Goal: Information Seeking & Learning: Learn about a topic

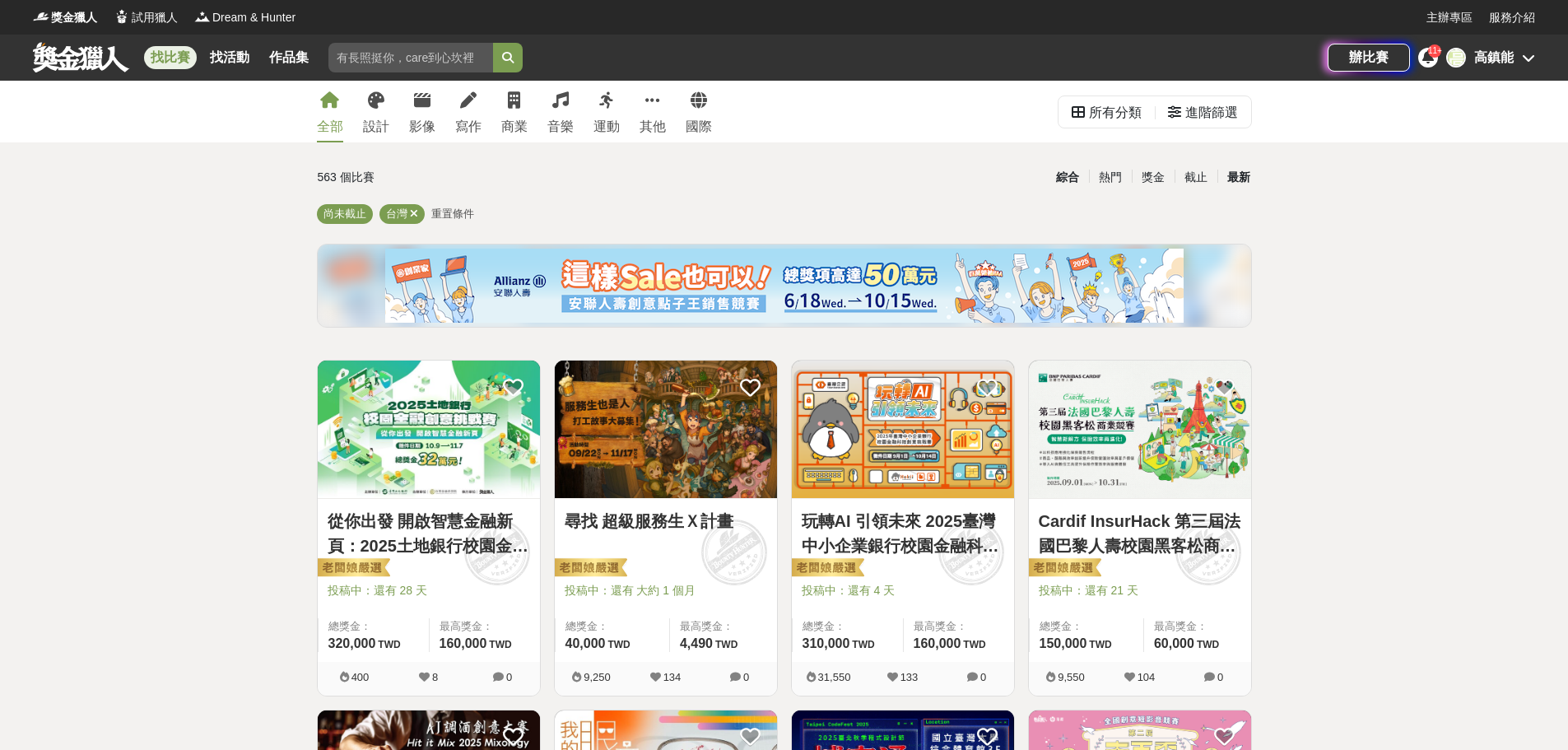
click at [1235, 178] on div "最新" at bounding box center [1239, 177] width 42 height 29
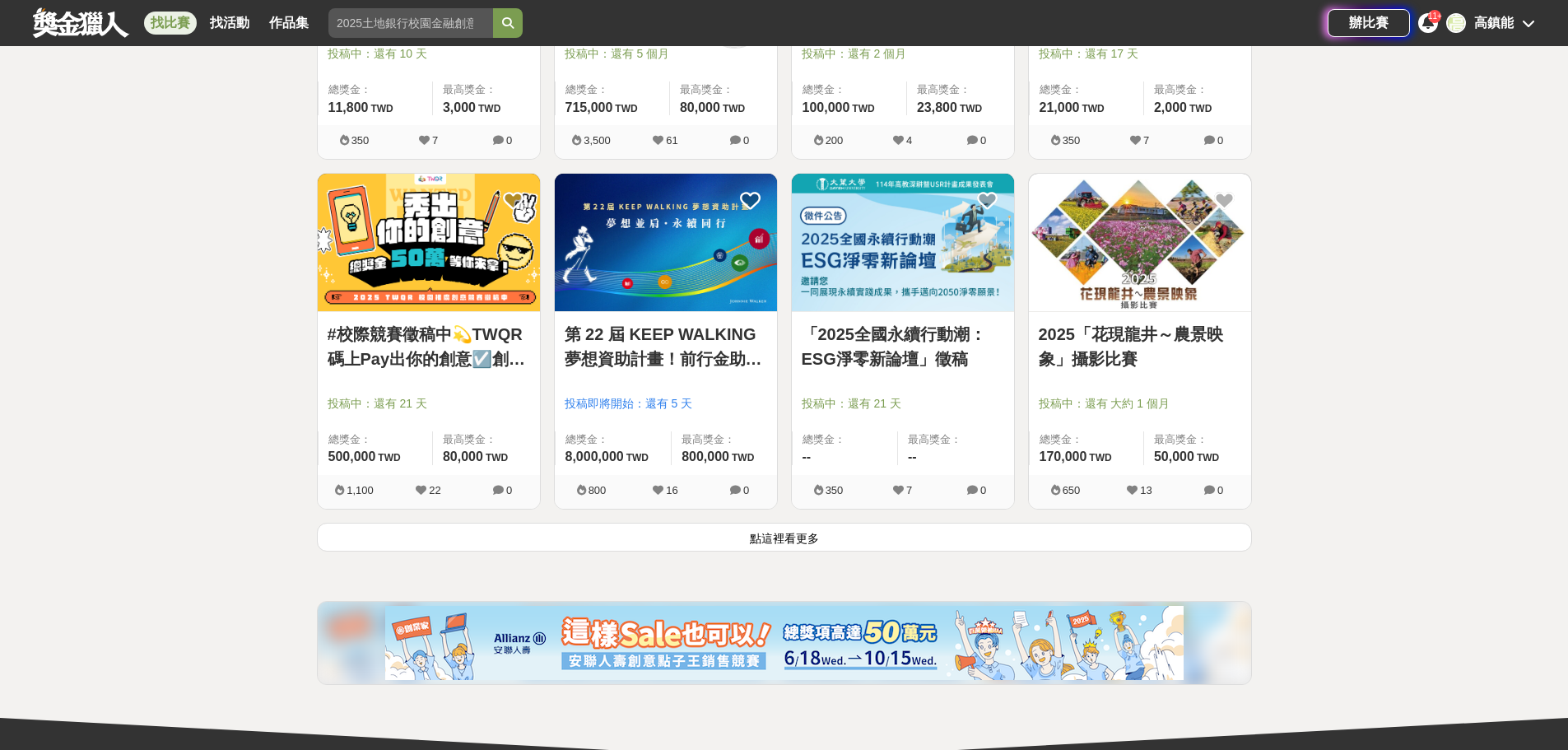
scroll to position [2057, 0]
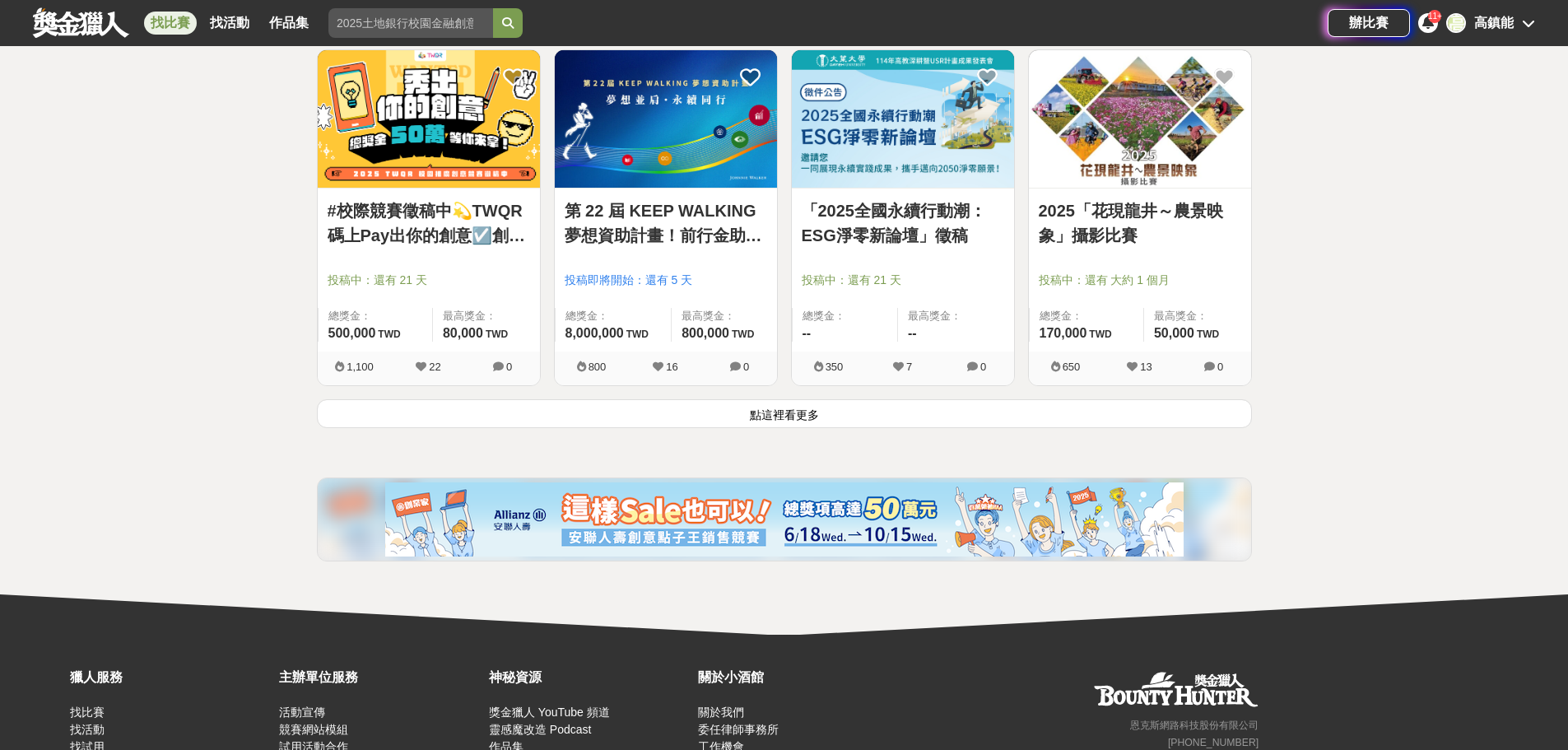
click at [786, 417] on button "點這裡看更多" at bounding box center [785, 414] width 935 height 29
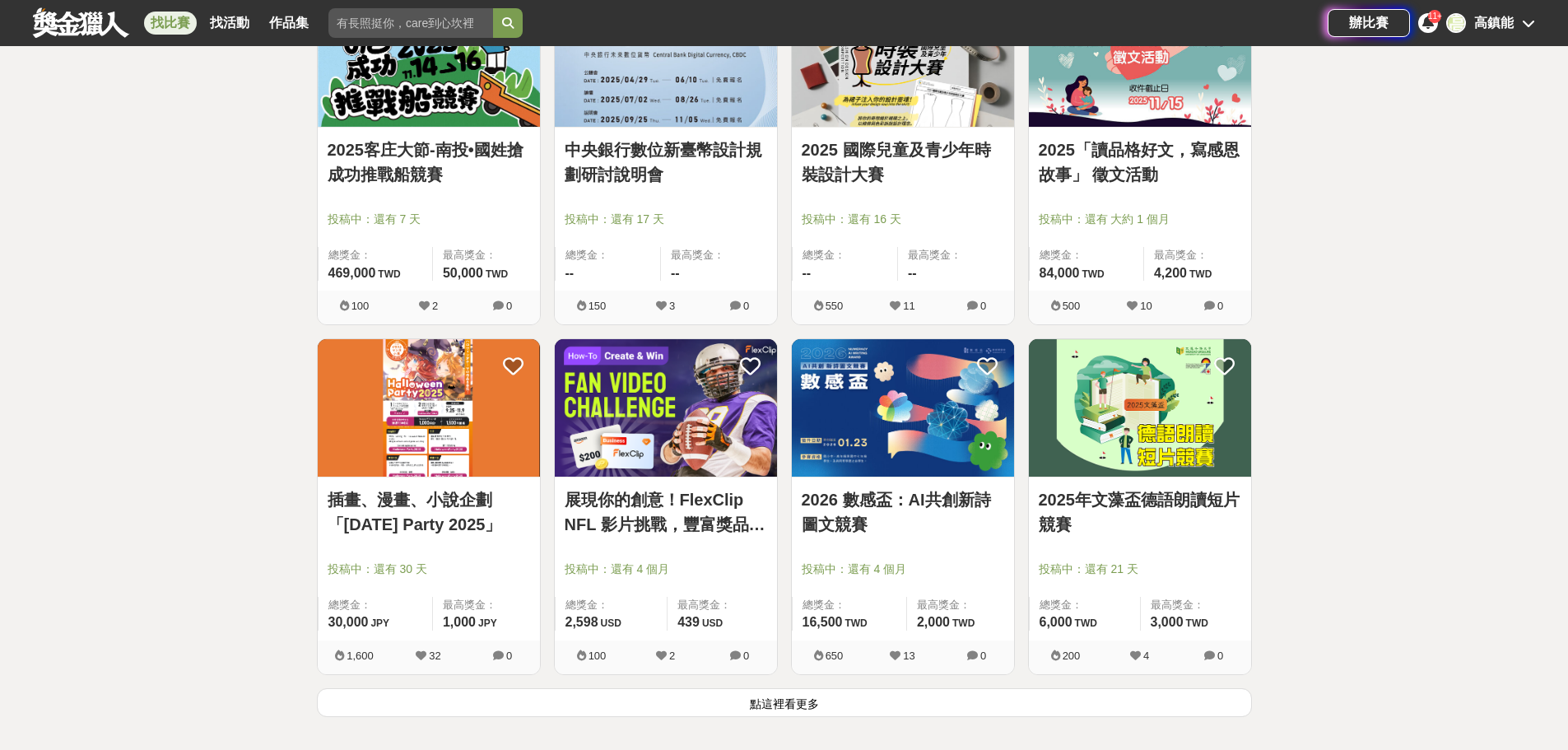
scroll to position [4033, 0]
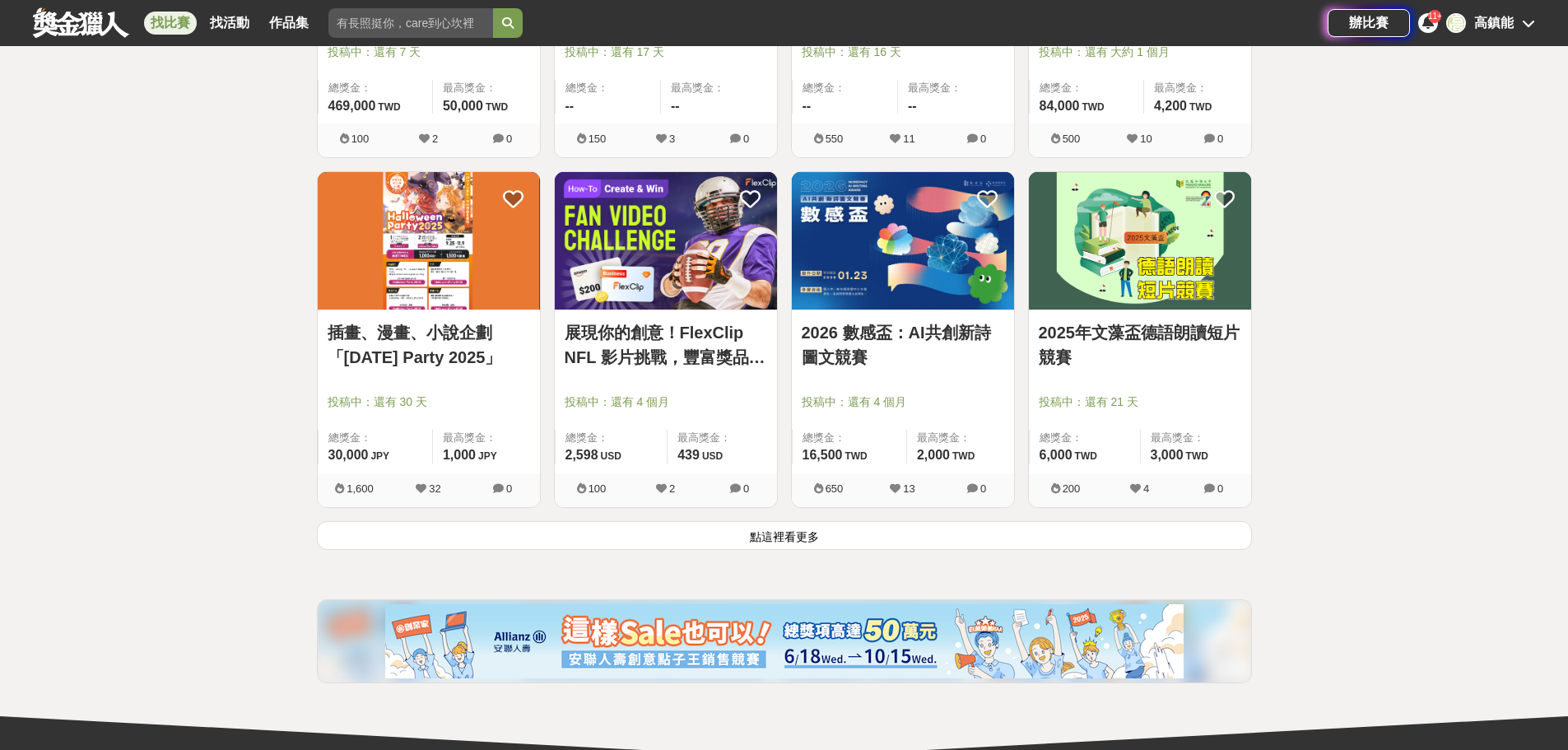
click at [795, 534] on button "點這裡看更多" at bounding box center [785, 535] width 935 height 29
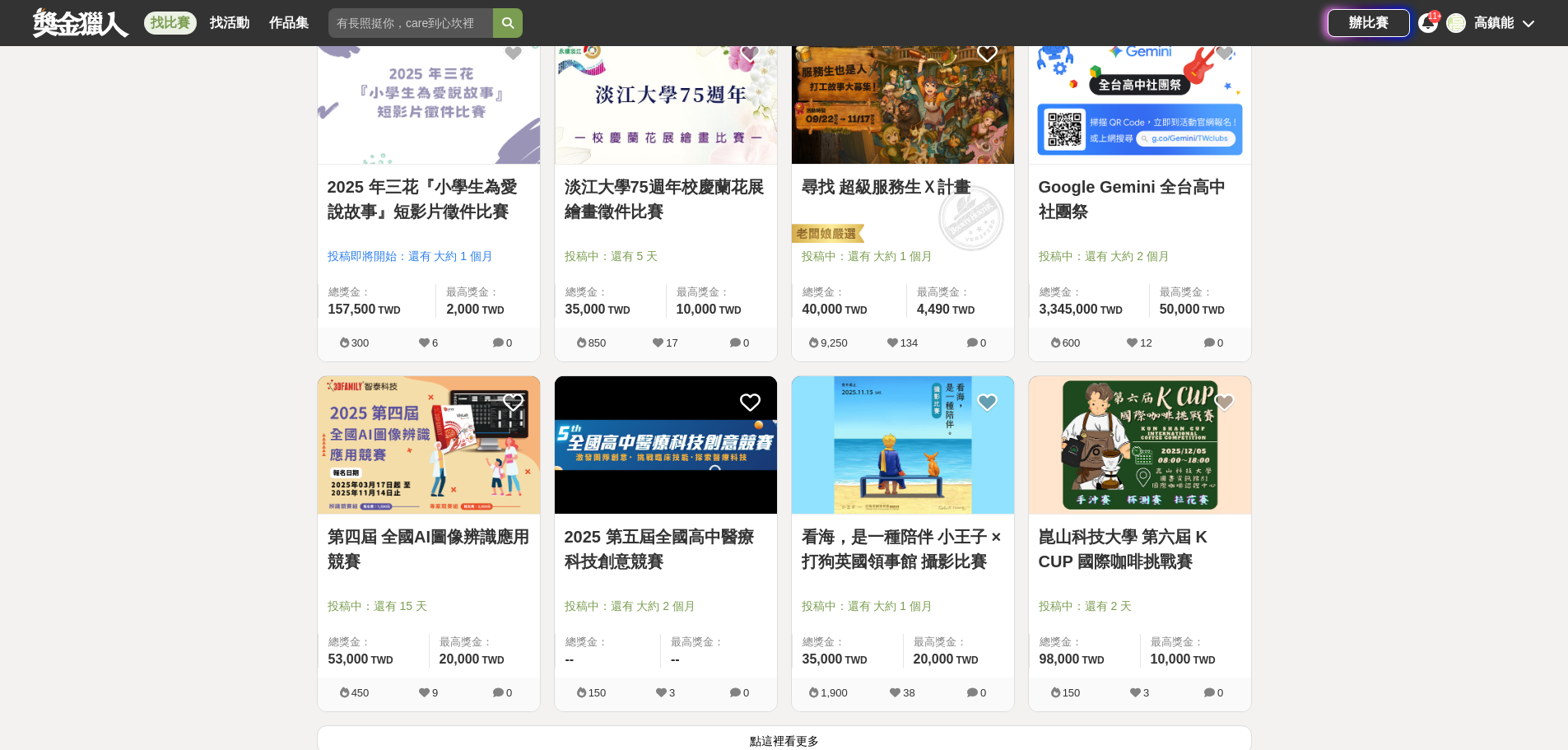
scroll to position [6091, 0]
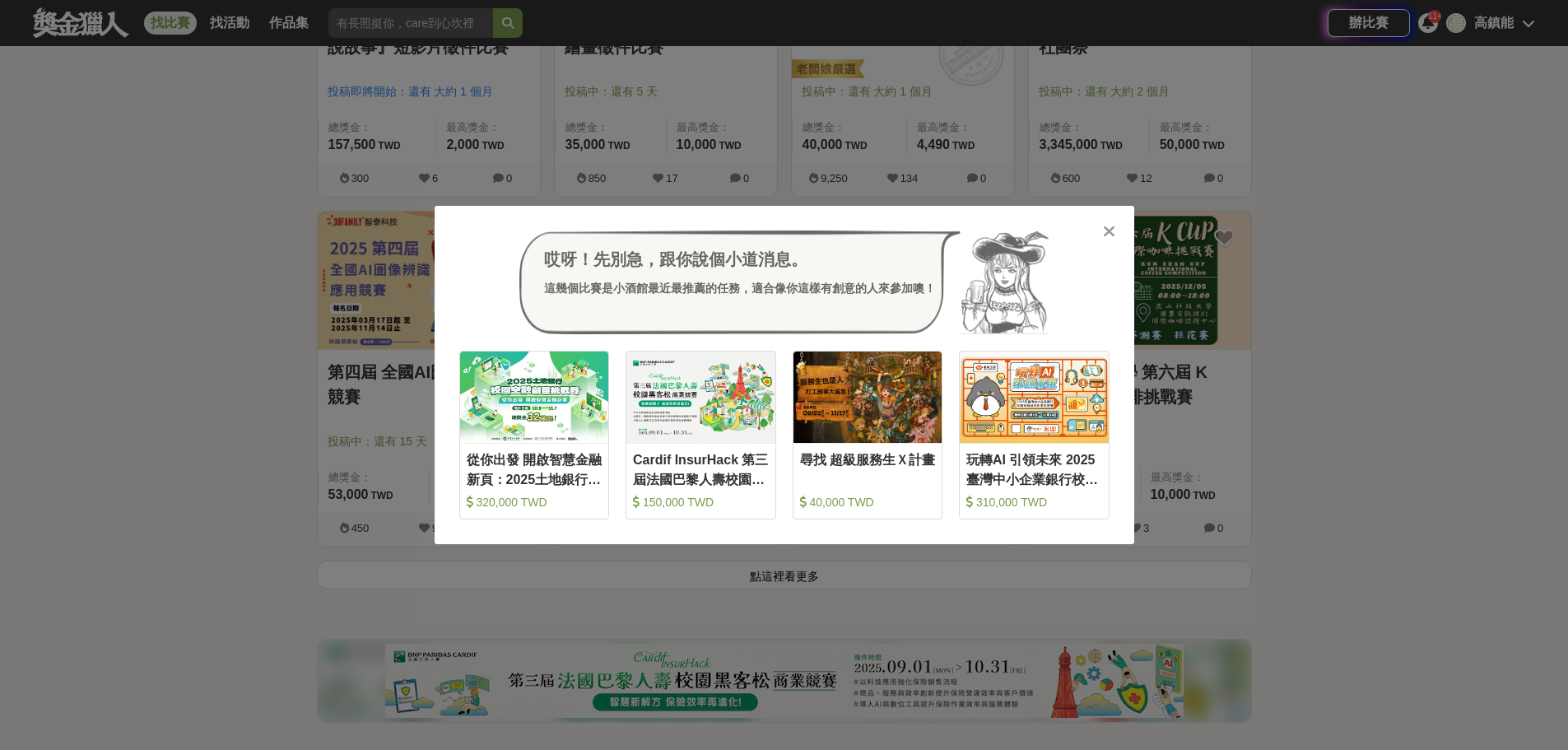
click at [1115, 228] on icon at bounding box center [1109, 231] width 13 height 16
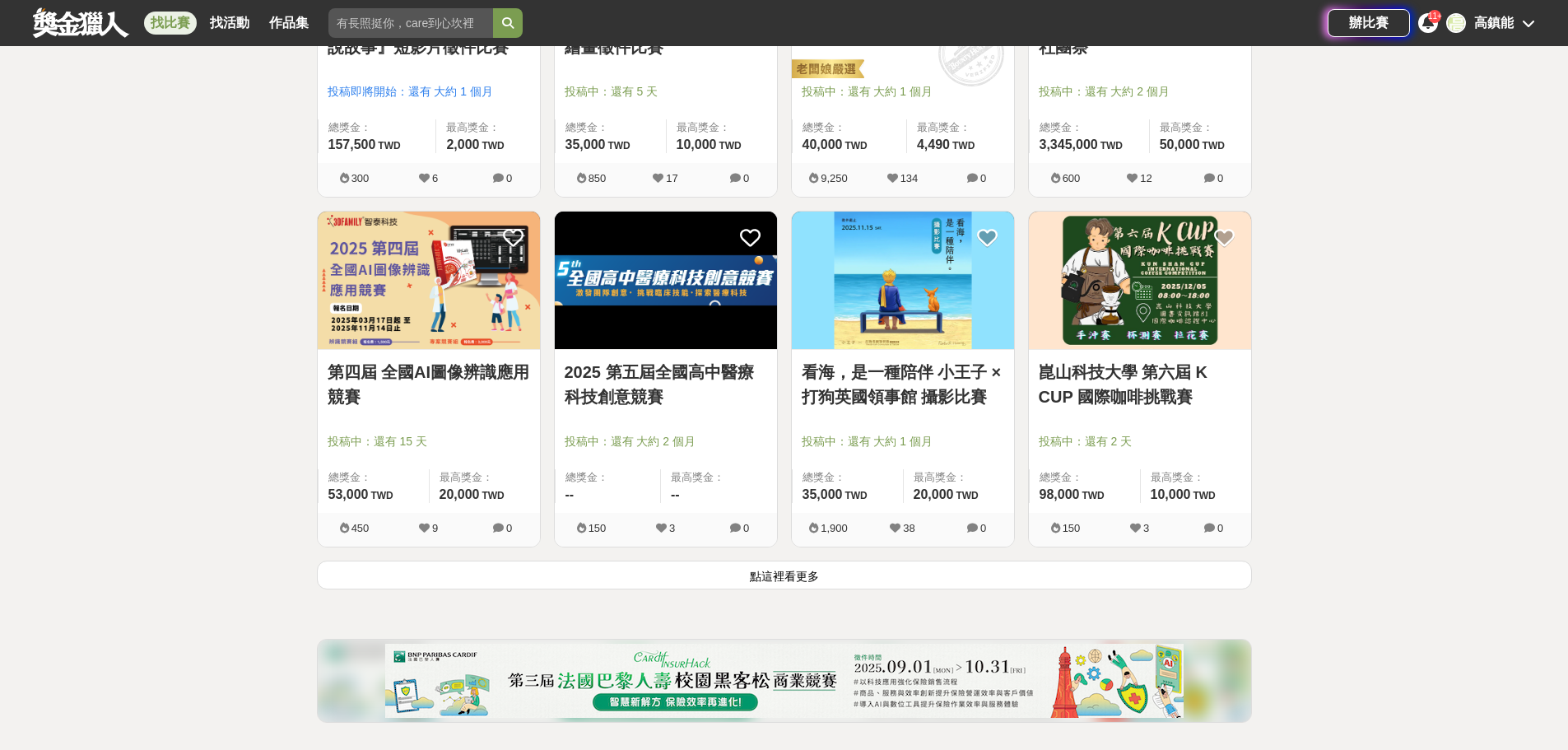
click at [770, 573] on button "點這裡看更多" at bounding box center [785, 575] width 935 height 29
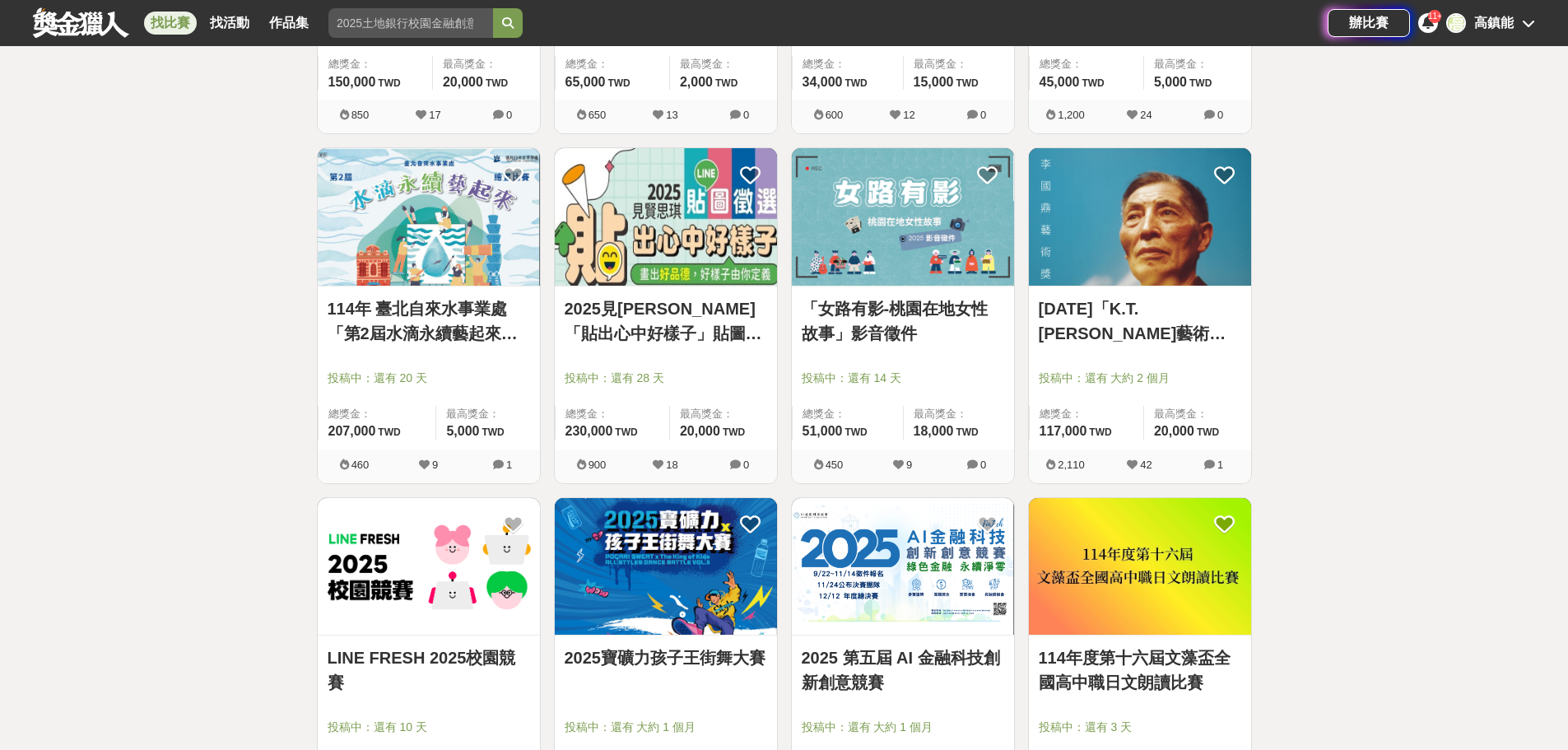
scroll to position [8231, 0]
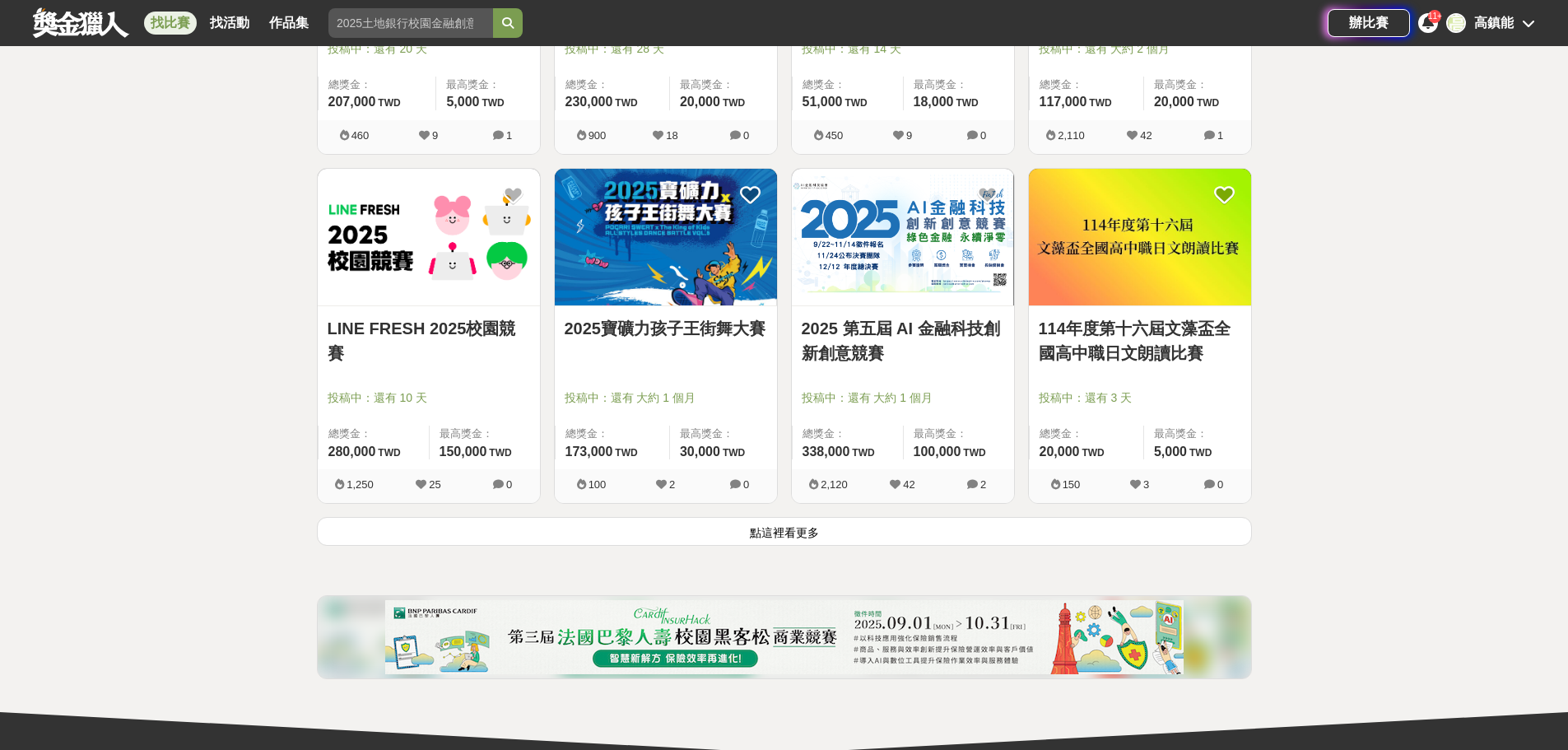
click at [799, 526] on button "點這裡看更多" at bounding box center [785, 531] width 935 height 29
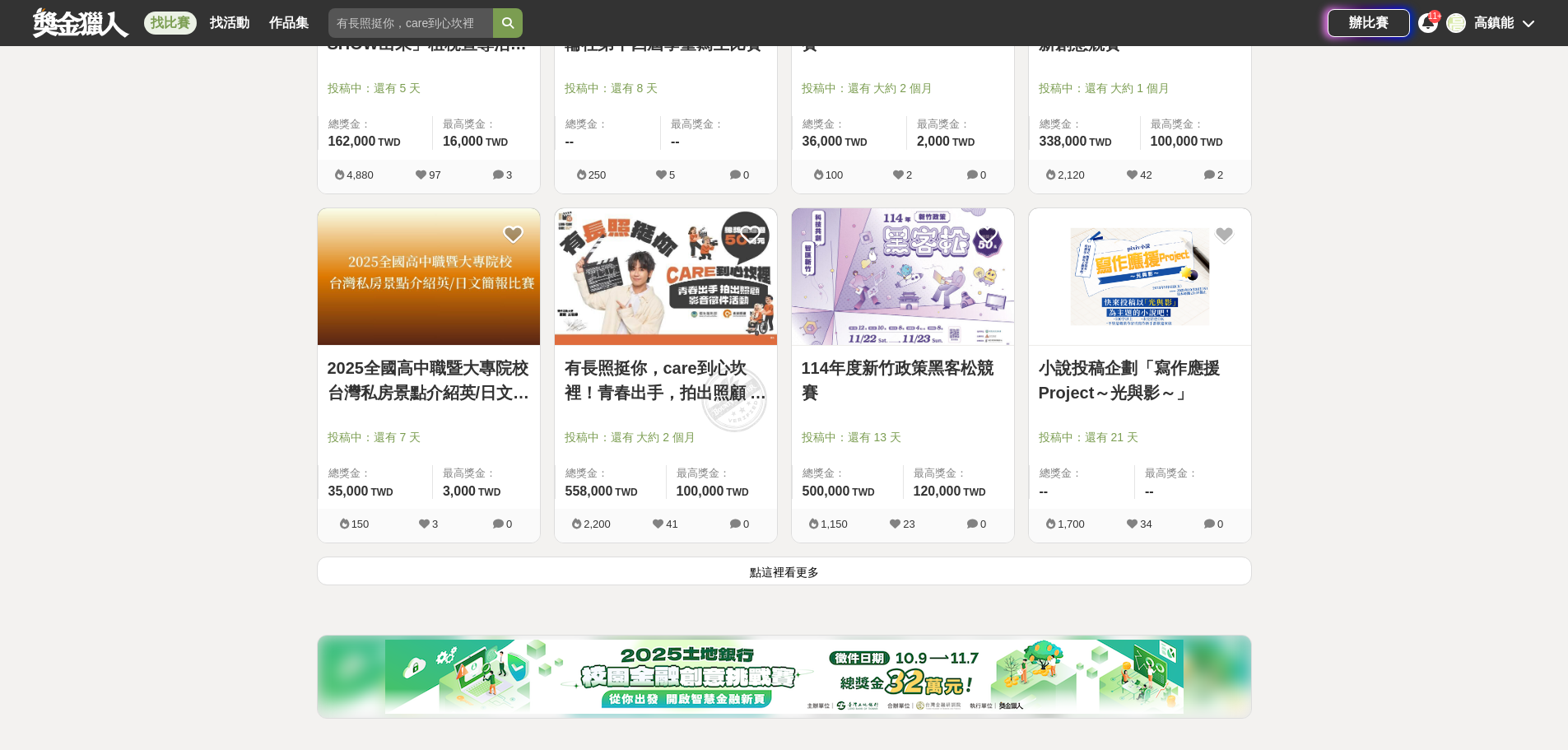
scroll to position [10536, 0]
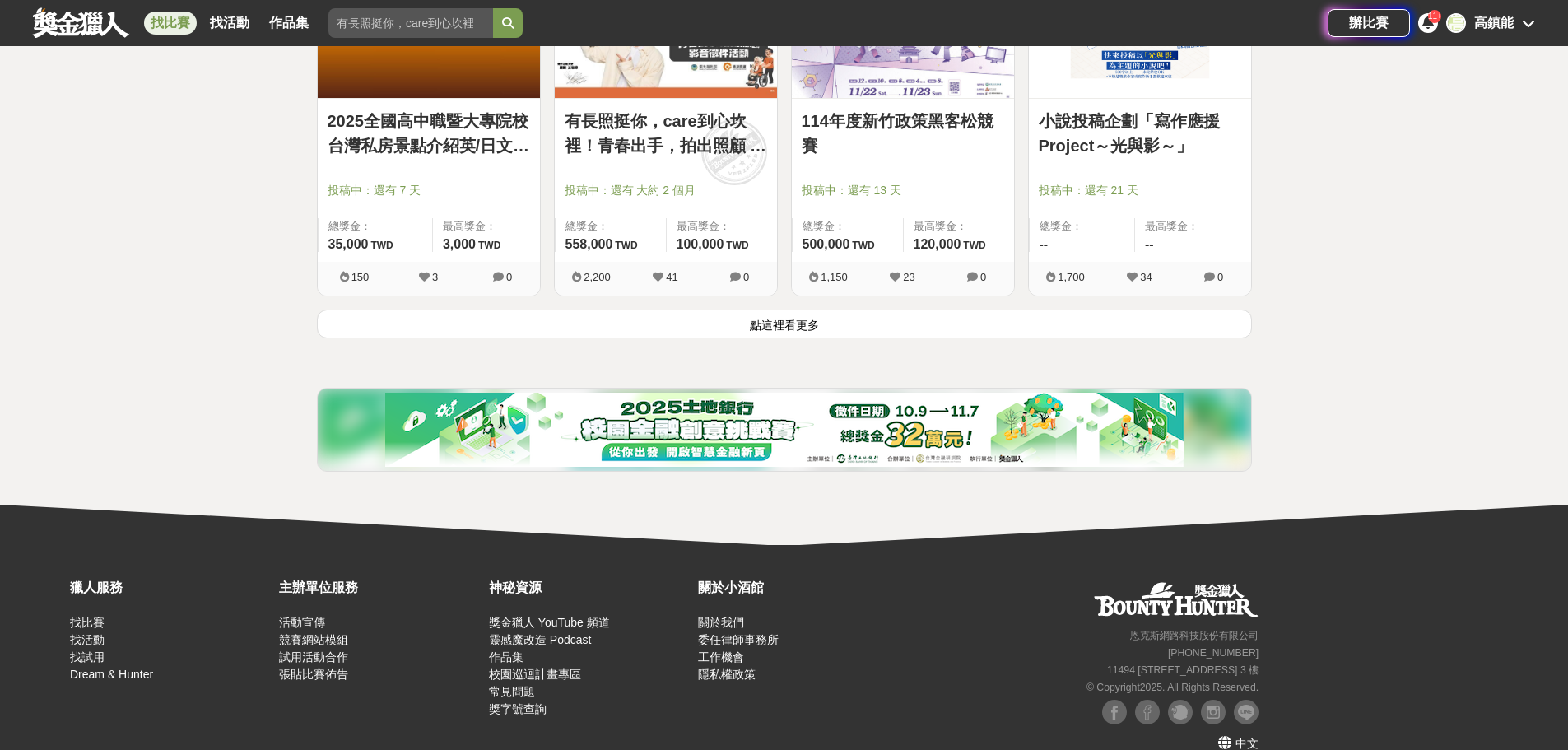
click at [780, 330] on button "點這裡看更多" at bounding box center [785, 324] width 935 height 29
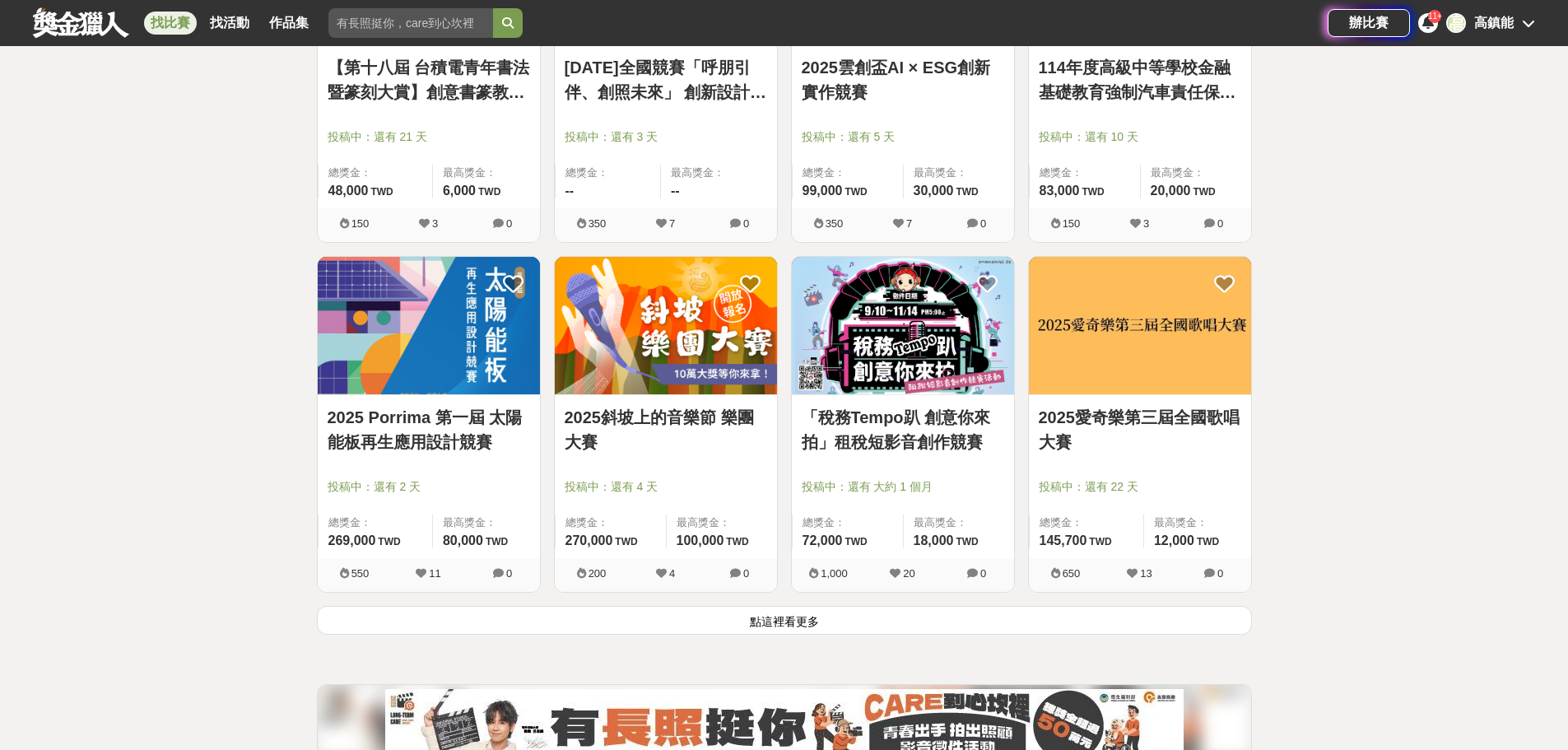
scroll to position [12511, 0]
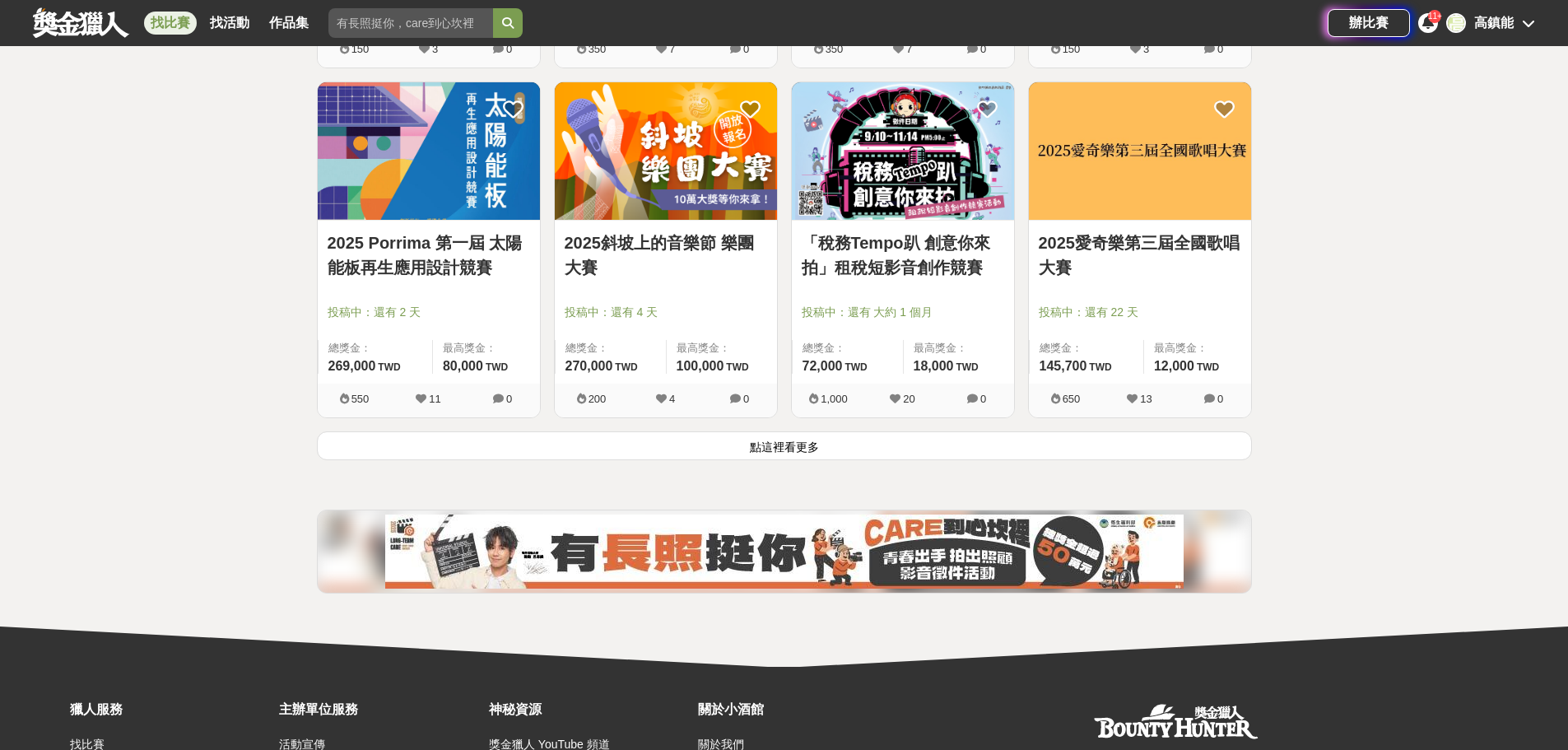
click at [776, 460] on button "點這裡看更多" at bounding box center [785, 445] width 935 height 29
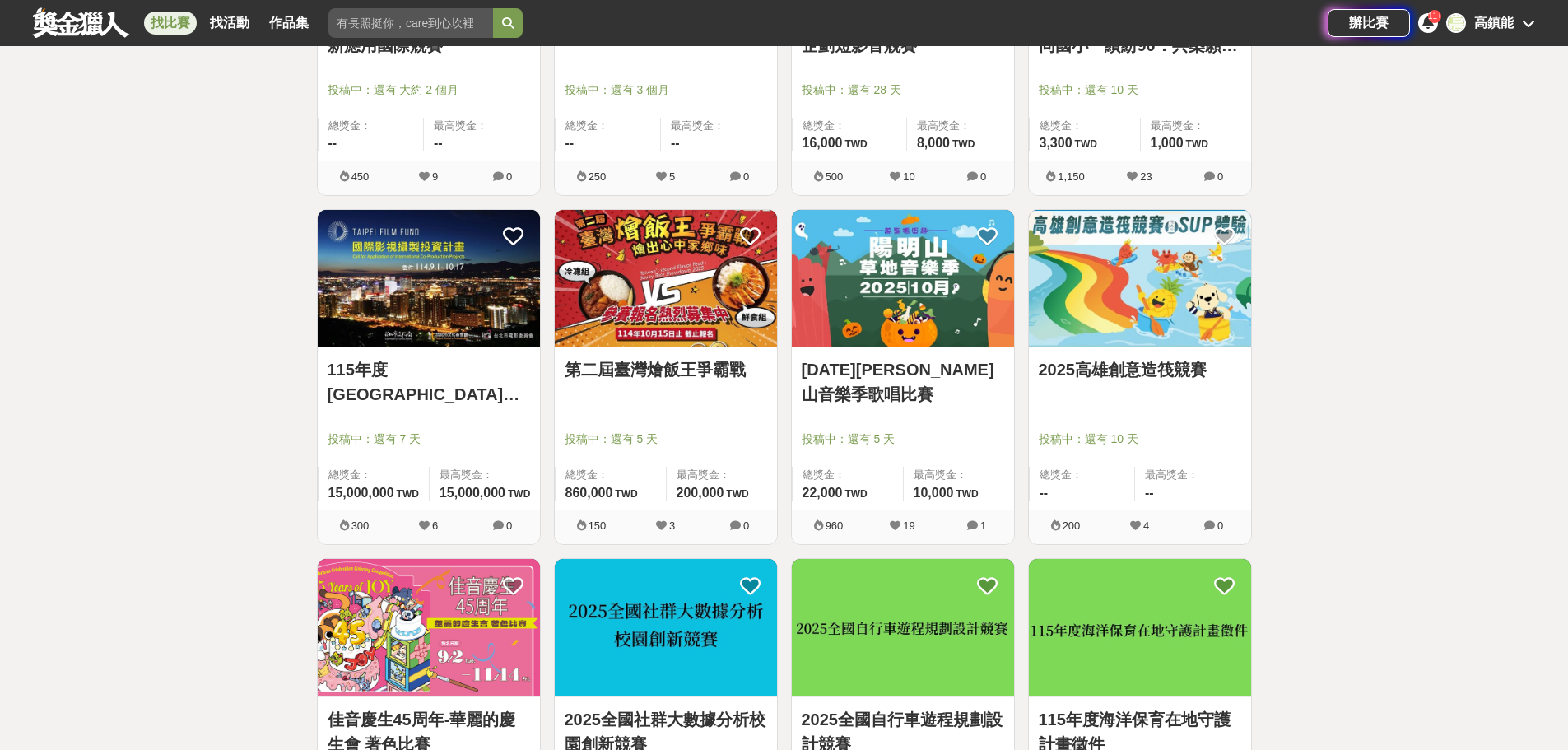
scroll to position [14322, 0]
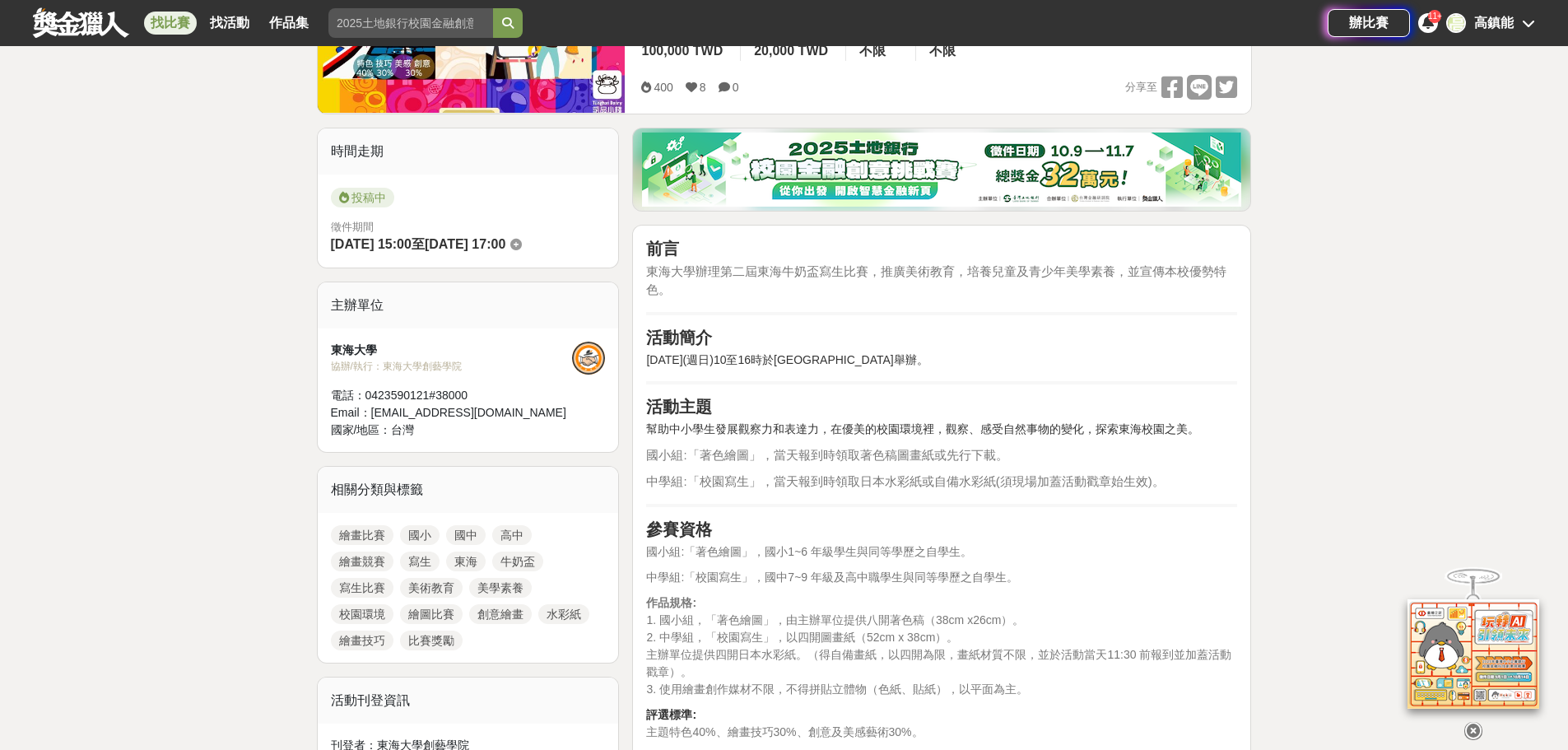
scroll to position [576, 0]
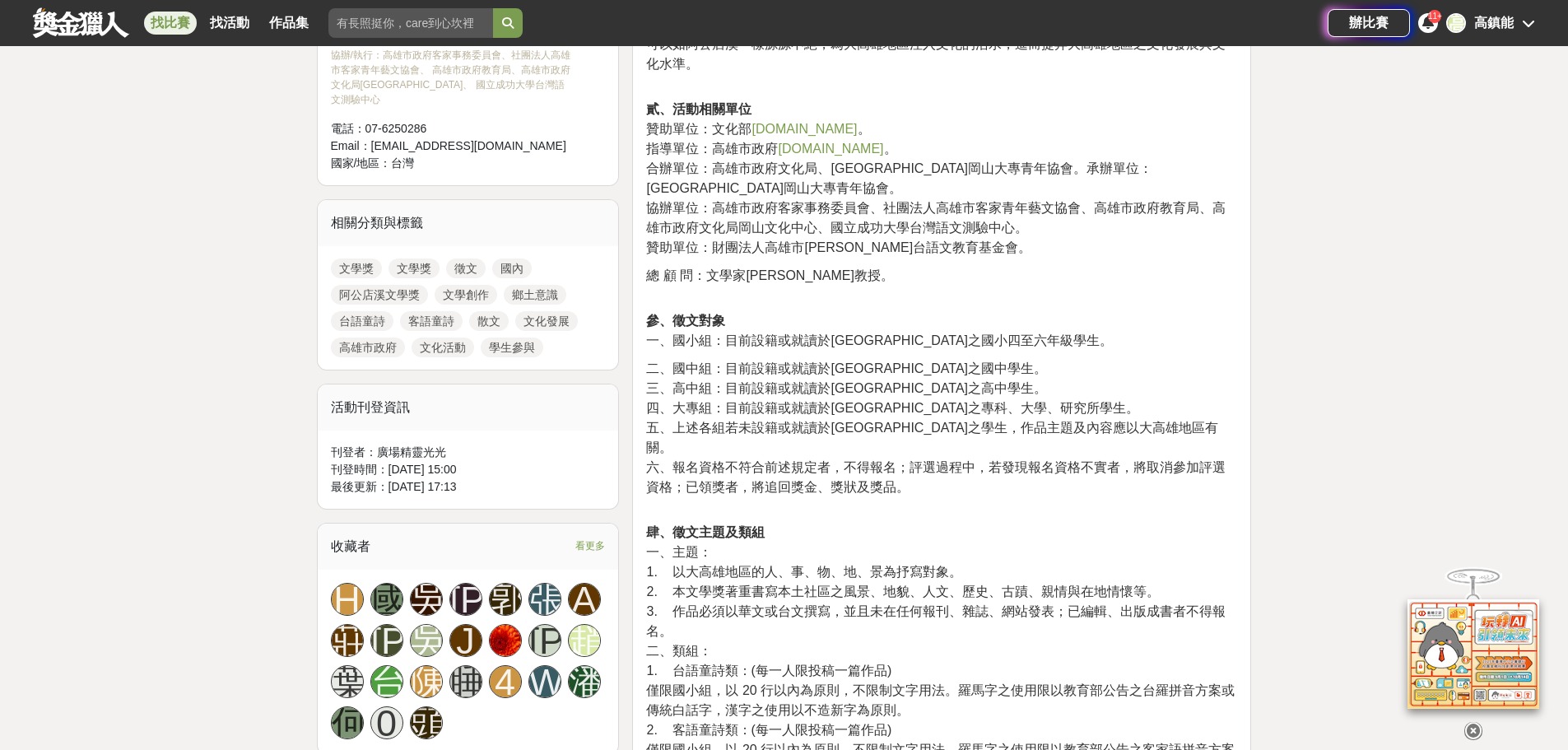
scroll to position [658, 0]
